Goal: Task Accomplishment & Management: Manage account settings

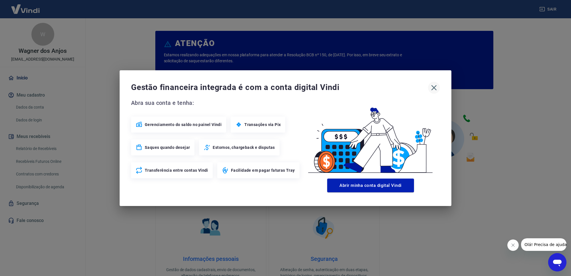
click at [433, 88] on icon "button" at bounding box center [434, 87] width 9 height 9
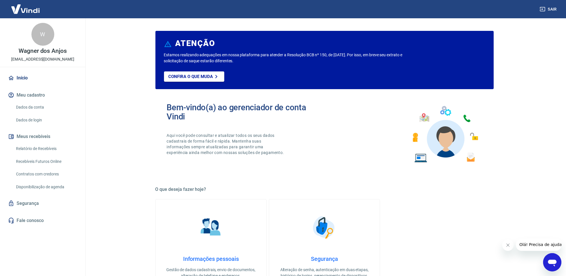
click at [49, 149] on link "Relatório de Recebíveis" at bounding box center [46, 149] width 65 height 12
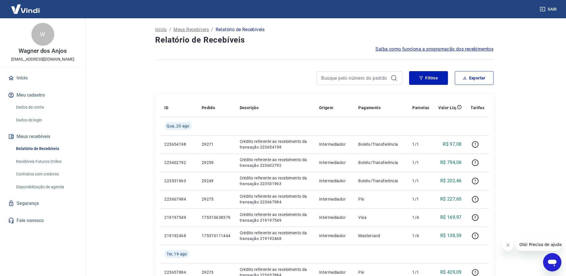
click at [438, 77] on button "Filtros" at bounding box center [428, 78] width 39 height 14
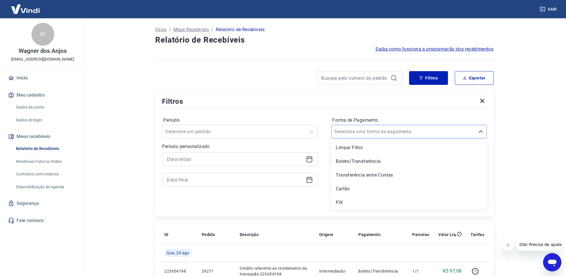
click at [373, 130] on input "Forma de Pagamento" at bounding box center [364, 131] width 58 height 7
click at [367, 197] on div "PIX" at bounding box center [408, 202] width 155 height 11
click at [367, 197] on div "Período Selecione um período Período personalizado Forma de Pagamento option PI…" at bounding box center [324, 154] width 325 height 91
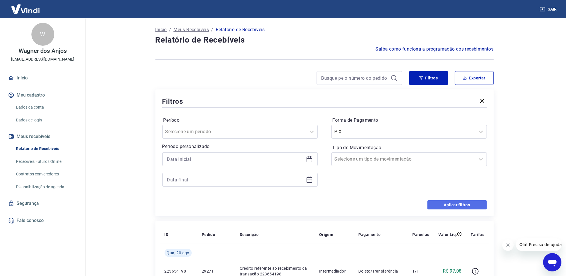
click at [466, 205] on button "Aplicar filtros" at bounding box center [456, 204] width 59 height 9
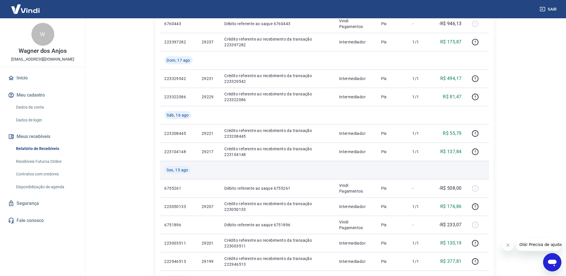
scroll to position [286, 0]
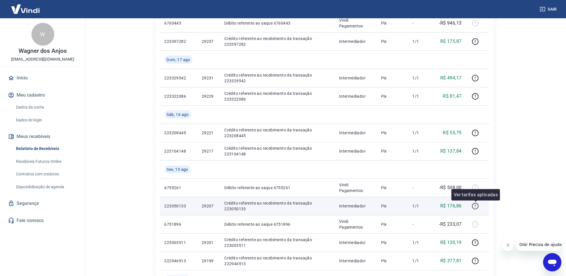
click at [476, 207] on icon "button" at bounding box center [475, 207] width 1 height 1
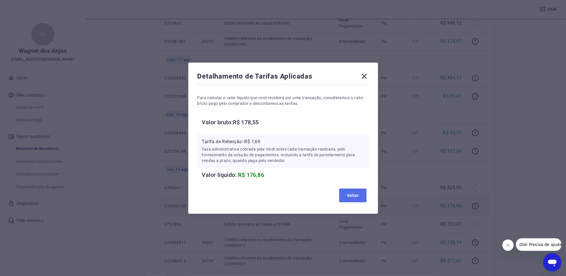
click at [363, 192] on button "Voltar" at bounding box center [352, 196] width 27 height 14
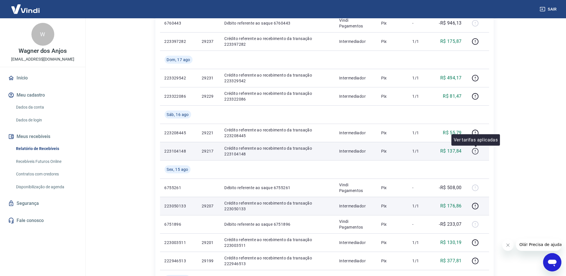
click at [474, 152] on icon "button" at bounding box center [475, 151] width 7 height 7
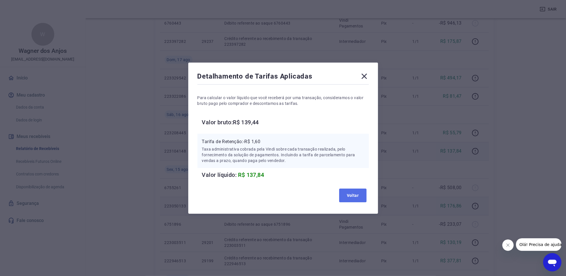
click at [361, 194] on button "Voltar" at bounding box center [352, 196] width 27 height 14
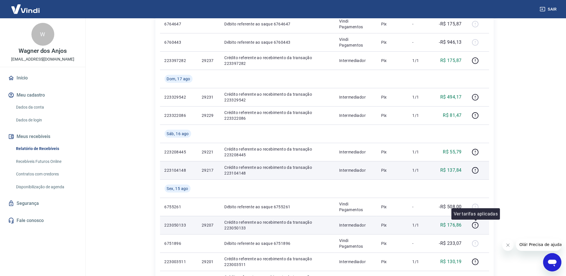
scroll to position [250, 0]
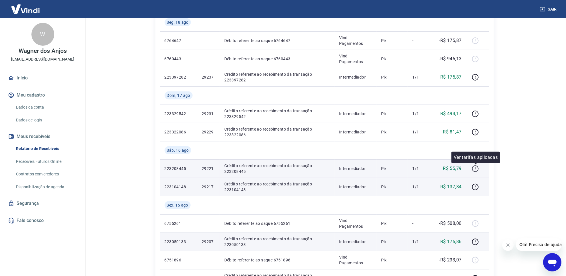
click at [478, 168] on icon "button" at bounding box center [475, 168] width 7 height 7
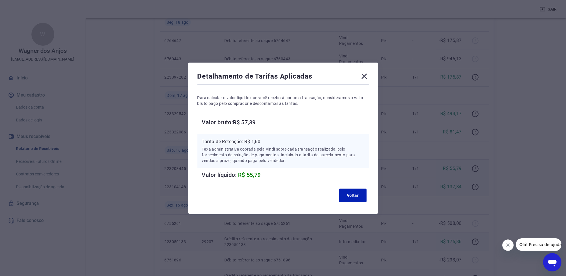
click at [284, 275] on div "Detalhamento de Tarifas Aplicadas Para calcular o valor líquido que você recebe…" at bounding box center [283, 138] width 566 height 276
click at [362, 197] on button "Voltar" at bounding box center [352, 196] width 27 height 14
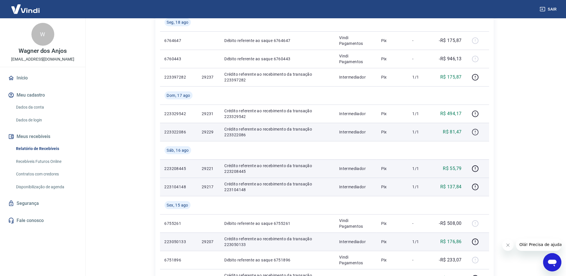
click at [475, 132] on icon "button" at bounding box center [475, 132] width 7 height 7
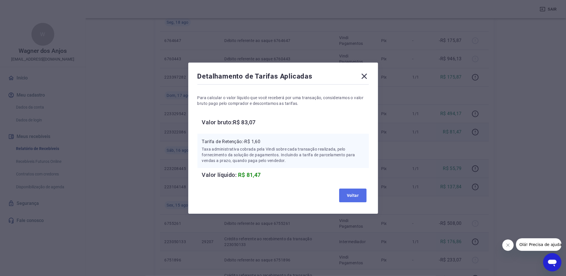
click at [355, 199] on button "Voltar" at bounding box center [352, 196] width 27 height 14
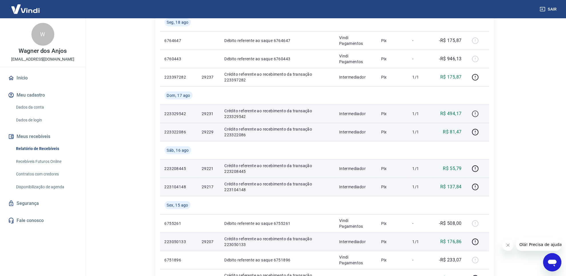
click at [479, 112] on icon "button" at bounding box center [475, 113] width 7 height 7
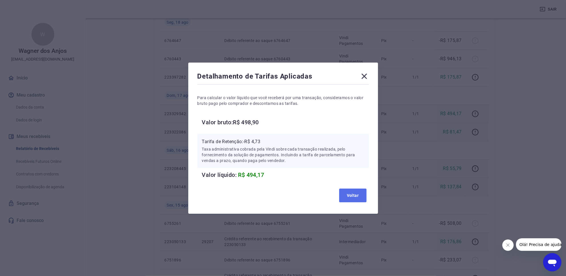
click at [365, 192] on button "Voltar" at bounding box center [352, 196] width 27 height 14
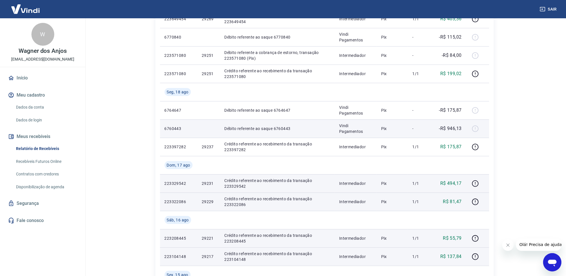
scroll to position [143, 0]
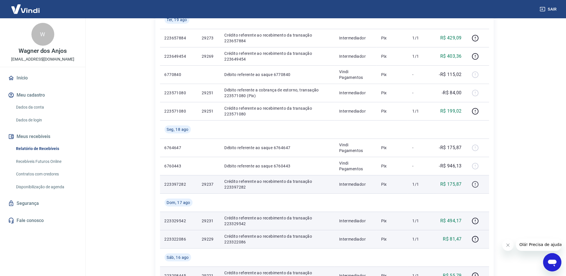
click at [473, 184] on icon "button" at bounding box center [475, 184] width 7 height 7
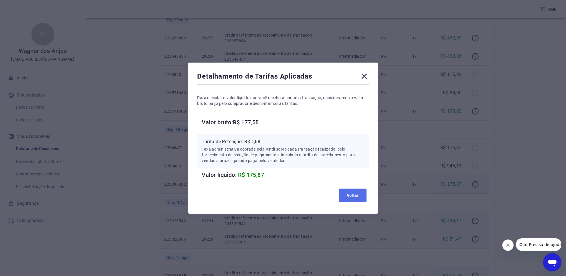
click at [366, 193] on button "Voltar" at bounding box center [352, 196] width 27 height 14
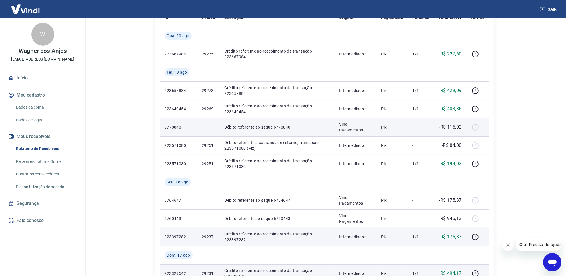
scroll to position [0, 0]
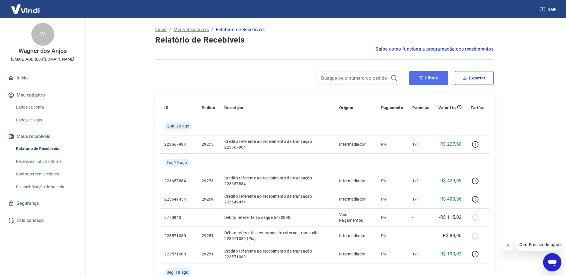
click at [423, 77] on icon "button" at bounding box center [421, 78] width 4 height 4
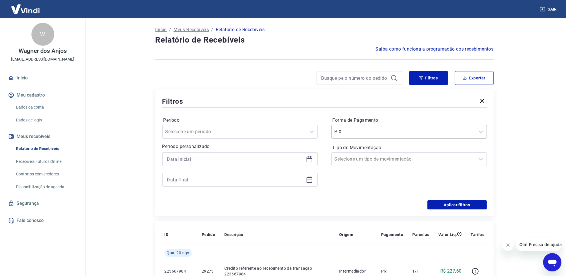
click at [350, 133] on input "Forma de Pagamento" at bounding box center [364, 131] width 58 height 7
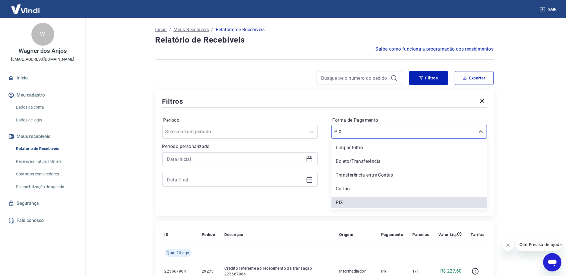
drag, startPoint x: 357, startPoint y: 162, endPoint x: 473, endPoint y: 203, distance: 122.8
click at [357, 162] on div "Boleto/Transferência" at bounding box center [408, 161] width 155 height 11
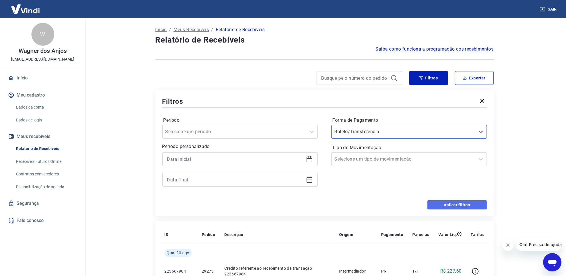
click at [473, 203] on button "Aplicar filtros" at bounding box center [456, 204] width 59 height 9
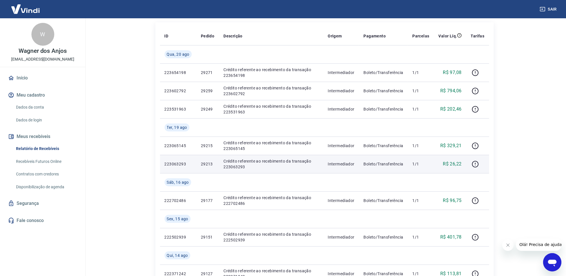
scroll to position [107, 0]
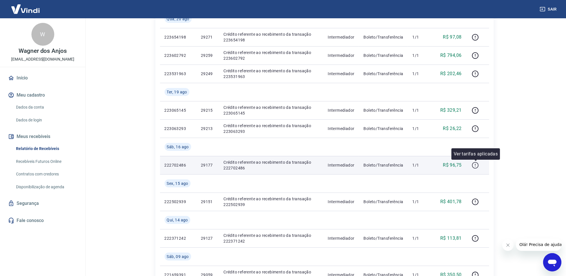
click at [476, 167] on icon "button" at bounding box center [475, 165] width 7 height 7
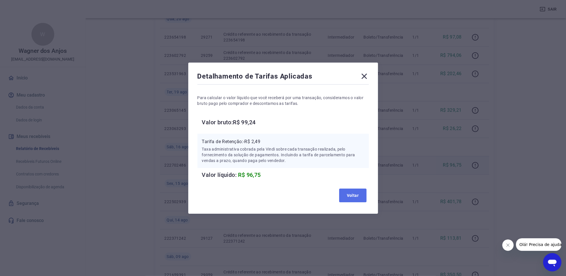
drag, startPoint x: 358, startPoint y: 193, endPoint x: 355, endPoint y: 190, distance: 4.0
click at [358, 193] on button "Voltar" at bounding box center [352, 196] width 27 height 14
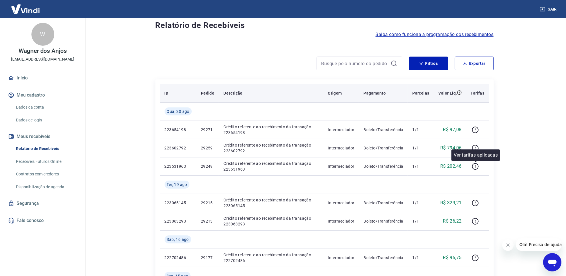
scroll to position [0, 0]
